Goal: Task Accomplishment & Management: Complete application form

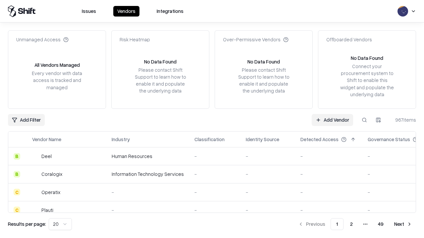
click at [332, 120] on link "Add Vendor" at bounding box center [331, 120] width 41 height 12
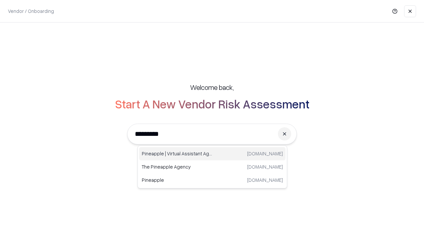
click at [212, 154] on div "Pineapple | Virtual Assistant Agency [DOMAIN_NAME]" at bounding box center [212, 153] width 146 height 13
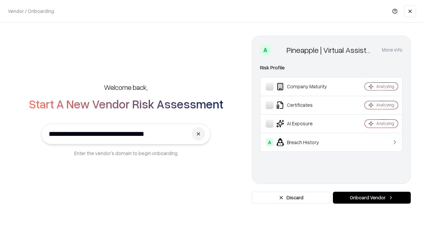
type input "**********"
click at [371, 198] on button "Onboard Vendor" at bounding box center [372, 198] width 78 height 12
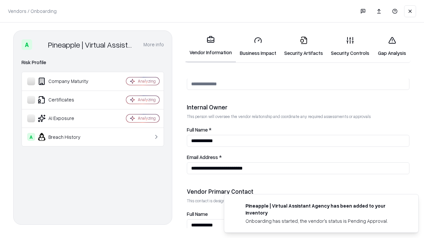
scroll to position [343, 0]
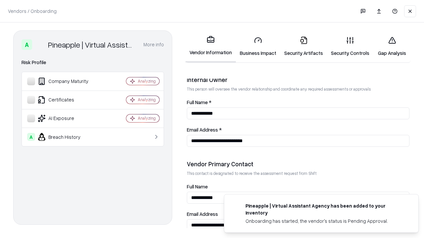
click at [258, 46] on link "Business Impact" at bounding box center [258, 46] width 44 height 31
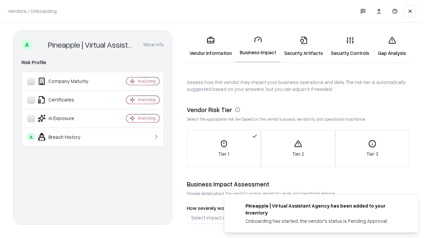
click at [391, 46] on link "Gap Analysis" at bounding box center [391, 46] width 37 height 31
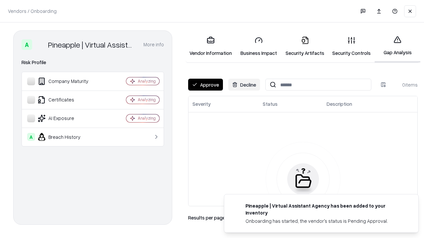
click at [205, 85] on button "Approve" at bounding box center [205, 85] width 35 height 12
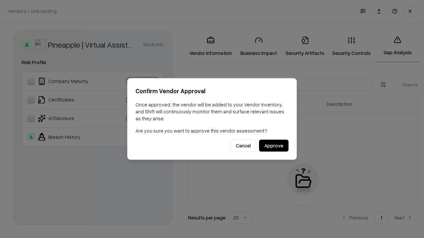
click at [273, 146] on button "Approve" at bounding box center [273, 146] width 29 height 12
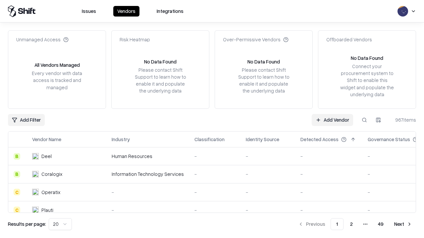
type input "**********"
click at [332, 120] on link "Add Vendor" at bounding box center [331, 120] width 41 height 12
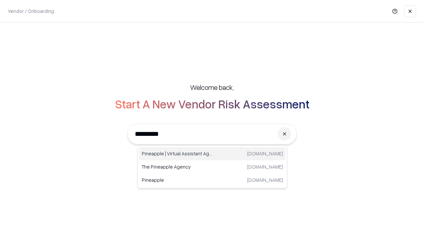
click at [212, 154] on div "Pineapple | Virtual Assistant Agency [DOMAIN_NAME]" at bounding box center [212, 153] width 146 height 13
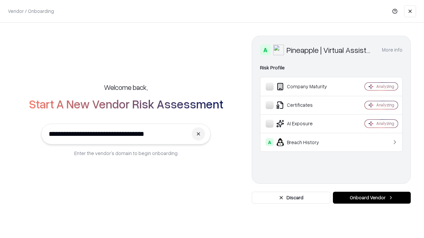
type input "**********"
click at [371, 198] on button "Onboard Vendor" at bounding box center [372, 198] width 78 height 12
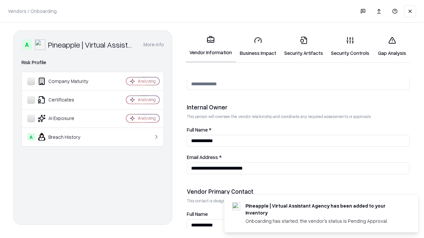
scroll to position [343, 0]
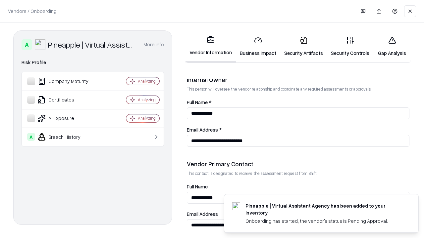
click at [391, 46] on link "Gap Analysis" at bounding box center [391, 46] width 37 height 31
